Goal: Find specific page/section: Find specific page/section

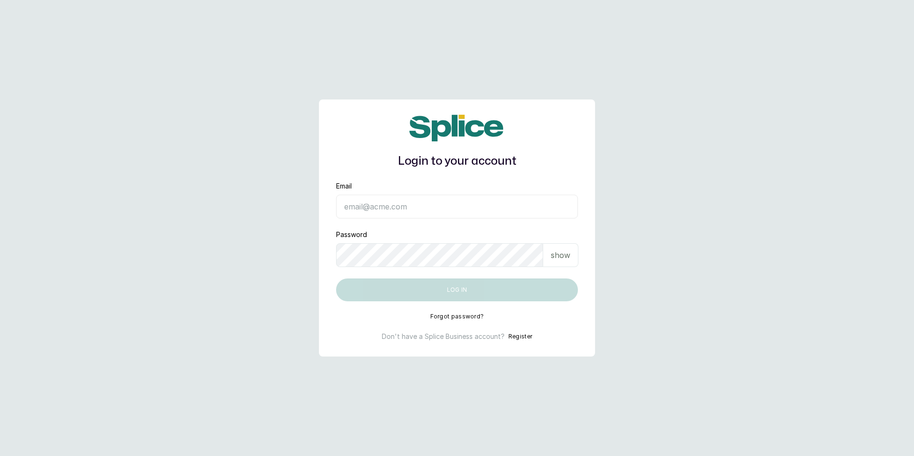
type input "tee@thebaddielab.co"
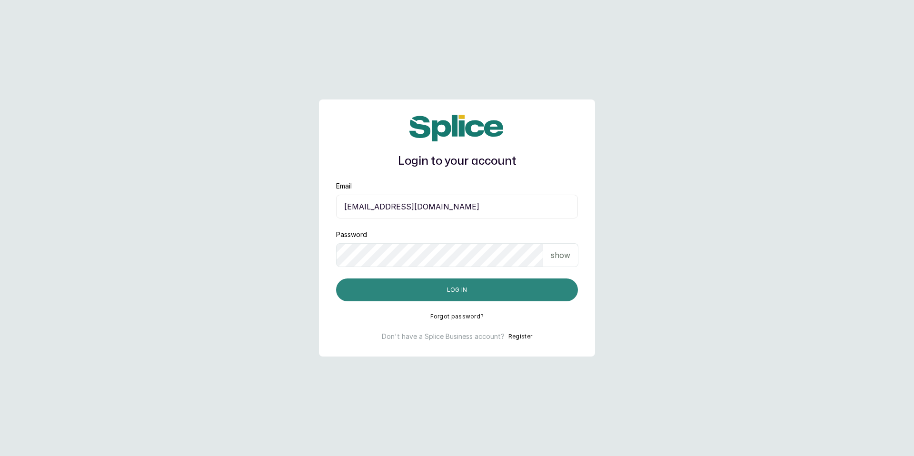
click at [441, 294] on button "Log in" at bounding box center [457, 290] width 242 height 23
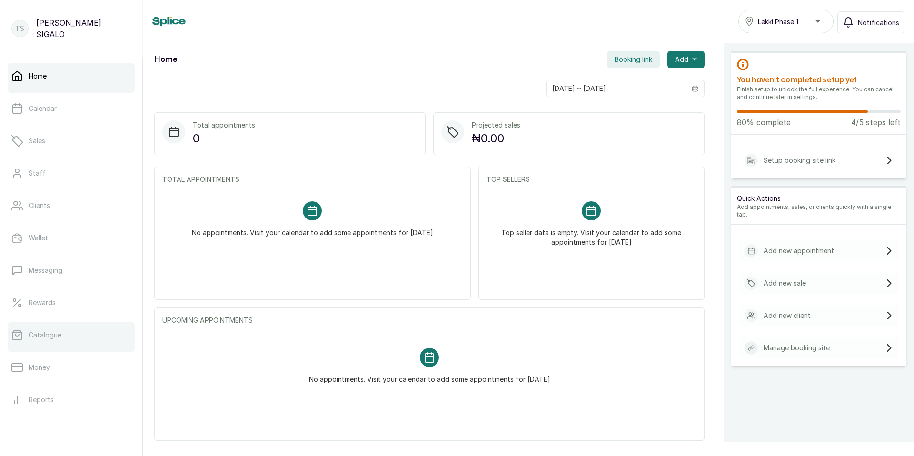
click at [36, 331] on p "Catalogue" at bounding box center [45, 336] width 33 height 10
